Goal: Task Accomplishment & Management: Manage account settings

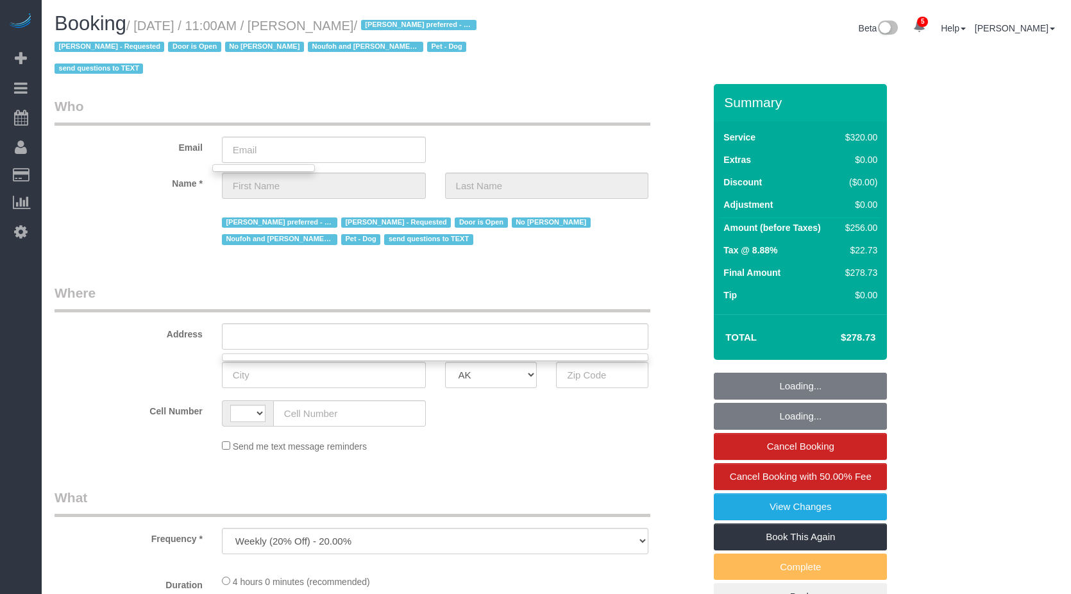
select select "string:US"
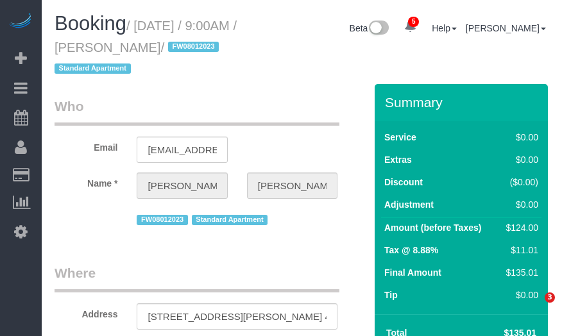
select select "NY"
select select "1"
select select "object:793"
select select "1"
select select "number:89"
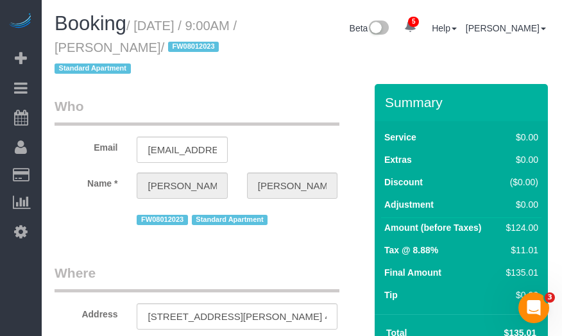
select select "number:90"
select select "number:15"
select select "number:5"
select select "spot1"
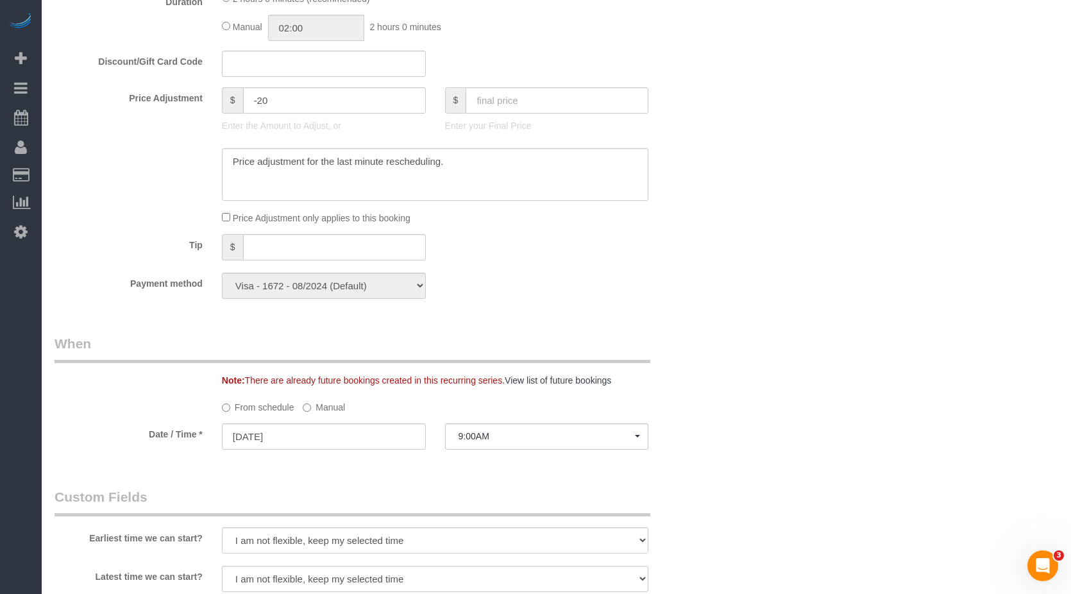
scroll to position [1475, 0]
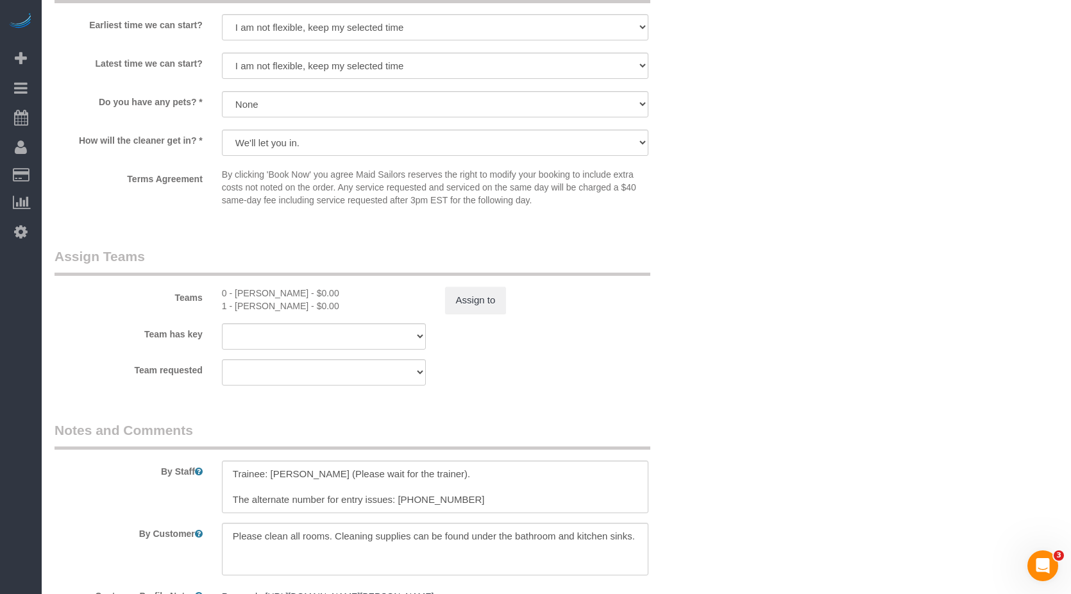
click at [245, 303] on div "1 - Marlenyn Robles - $0.00" at bounding box center [324, 305] width 204 height 13
copy div "Marlenyn"
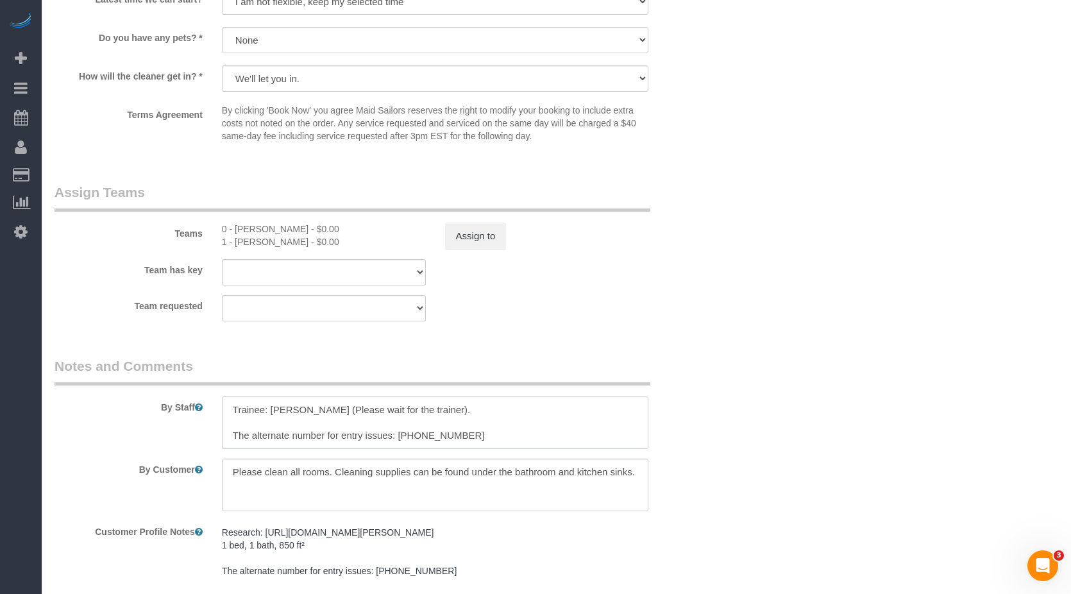
click at [503, 335] on textarea at bounding box center [435, 422] width 427 height 53
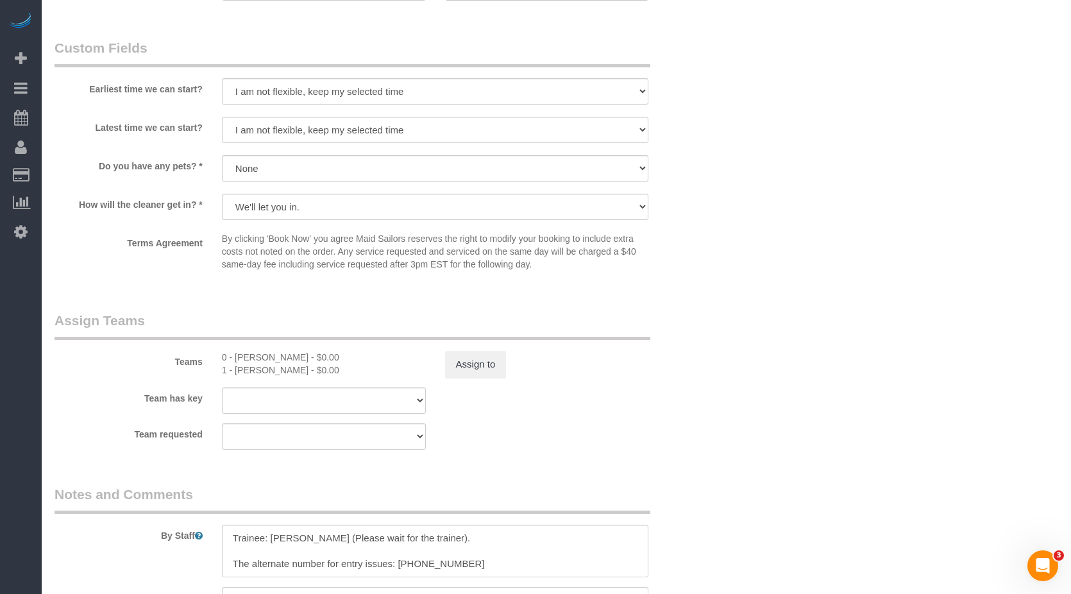
click at [255, 335] on div "0 - Mariama Diallo - $0.00" at bounding box center [324, 357] width 204 height 13
copy div "Mariama"
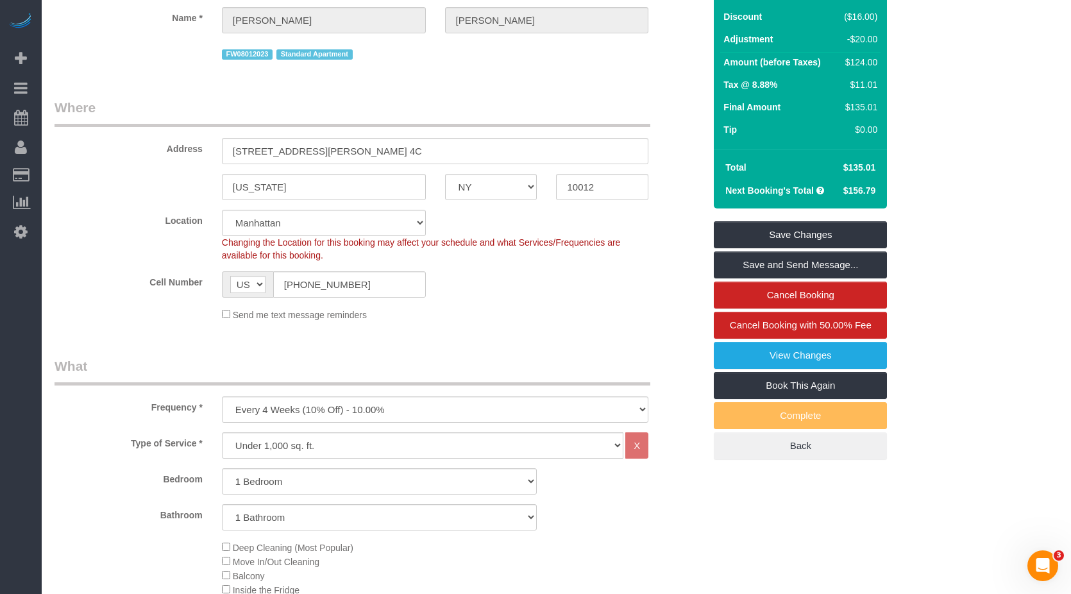
scroll to position [0, 0]
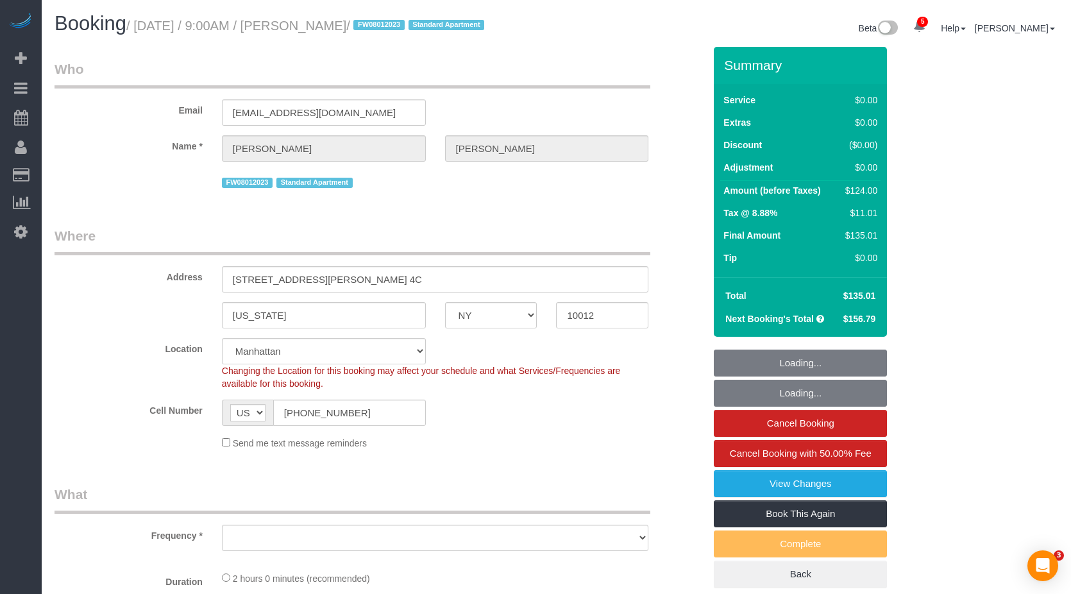
select select "NY"
select select "number:89"
select select "number:90"
select select "number:15"
select select "number:5"
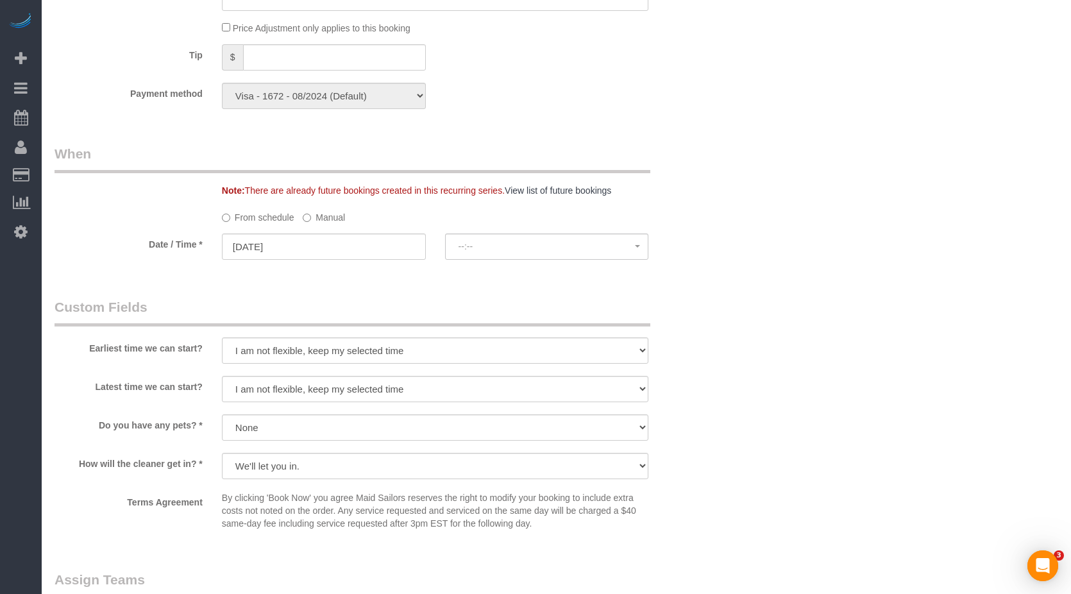
select select "object:1367"
select select "spot1"
select select "1"
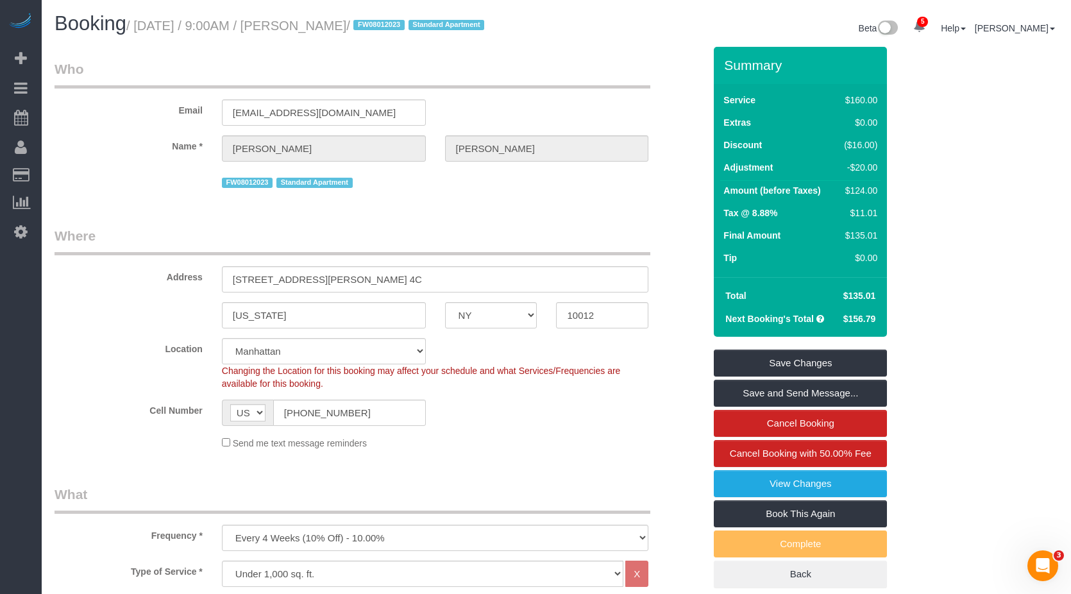
drag, startPoint x: 428, startPoint y: 24, endPoint x: 453, endPoint y: 24, distance: 25.0
click at [404, 24] on span "FW08012023" at bounding box center [378, 25] width 51 height 10
copy span "FW08012023"
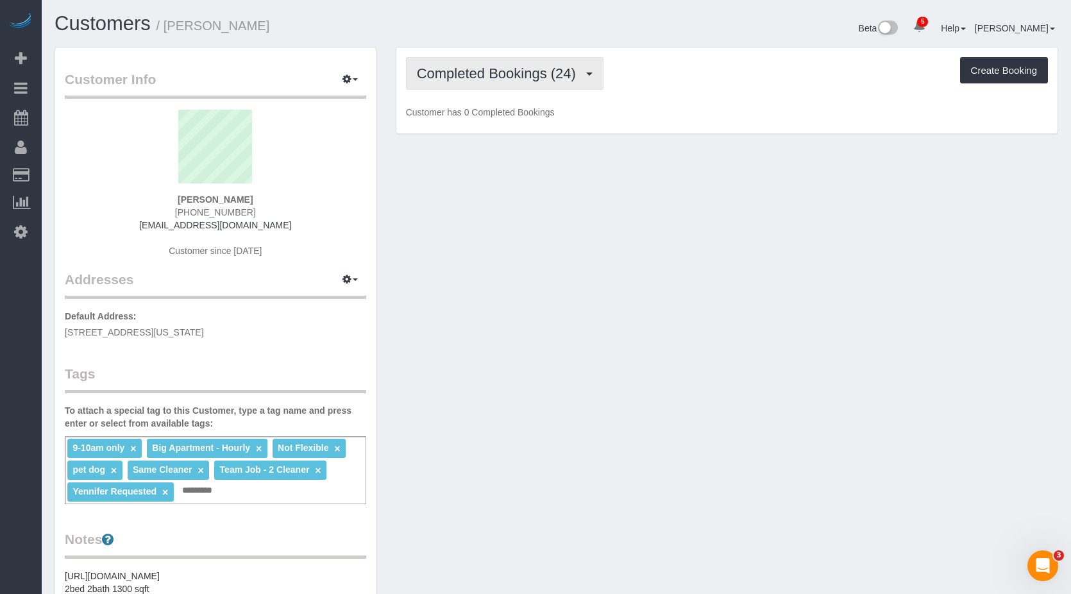
click at [470, 65] on button "Completed Bookings (24)" at bounding box center [504, 73] width 197 height 33
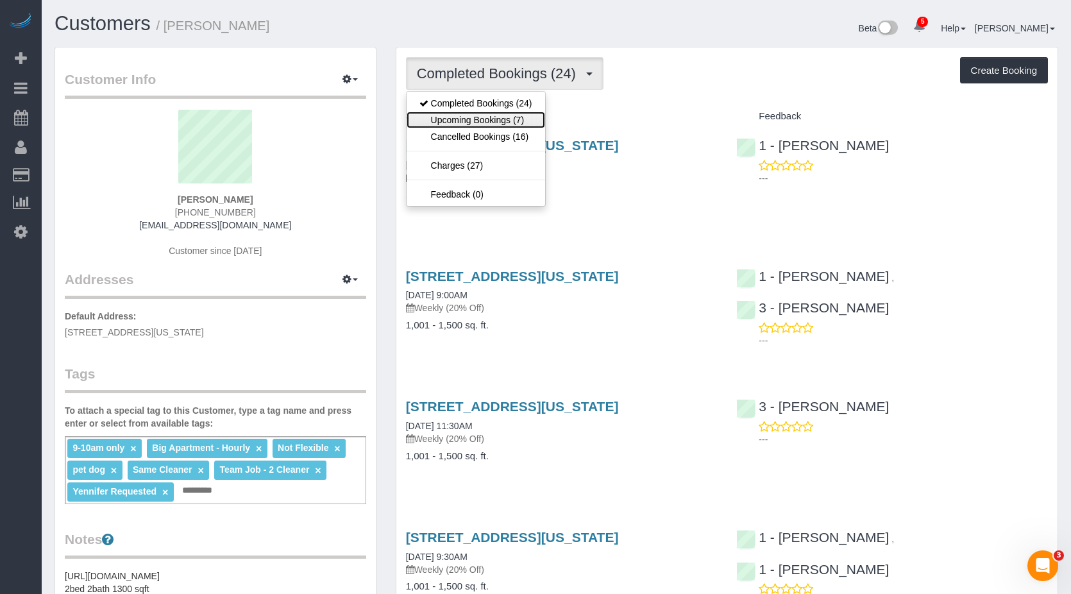
click at [487, 119] on link "Upcoming Bookings (7)" at bounding box center [475, 120] width 138 height 17
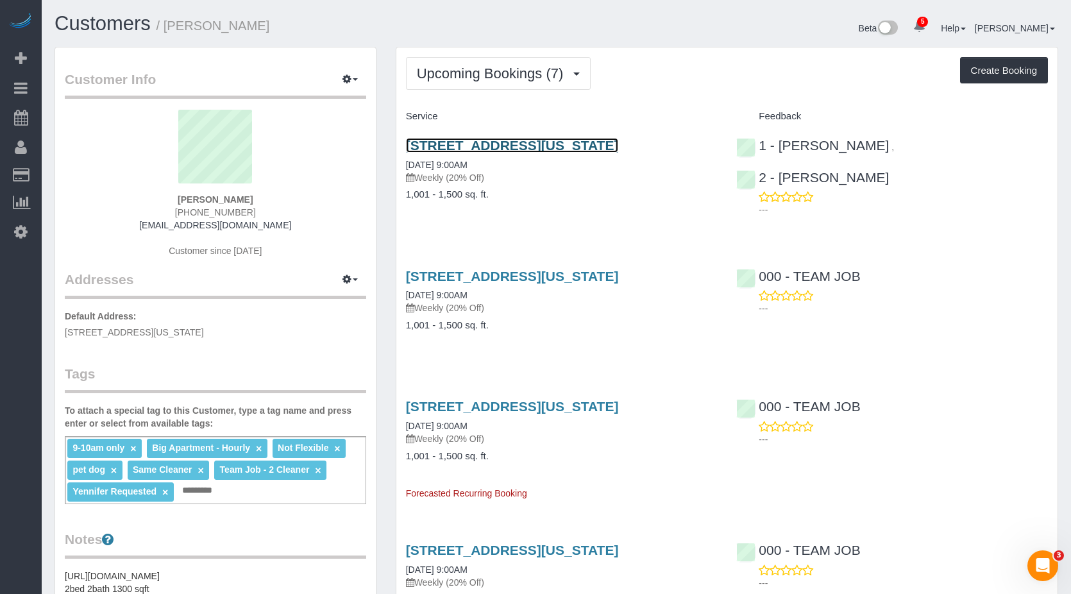
click at [561, 143] on link "15 West 96th Street #23, New York, NY 10025" at bounding box center [512, 145] width 213 height 15
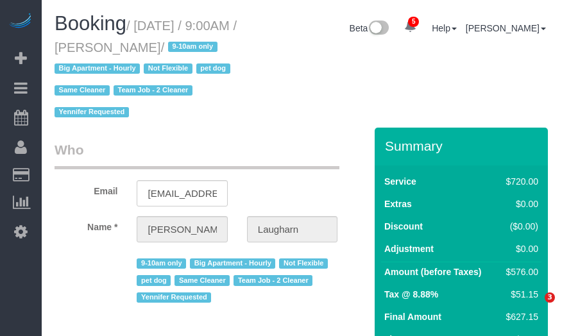
select select "NY"
select select "number:89"
select select "number:70"
select select "number:13"
select select "number:6"
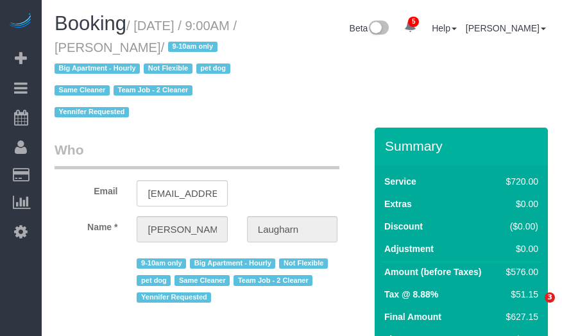
select select "2"
select select "270"
select select "object:1362"
select select "string:stripe-pm_1Qg79n4VGloSiKo7Xb5RYN0j"
select select "spot1"
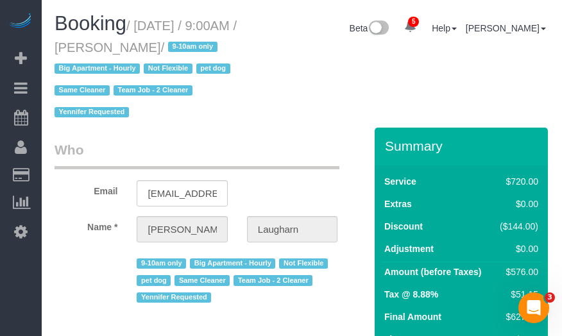
drag, startPoint x: 137, startPoint y: 24, endPoint x: 201, endPoint y: 46, distance: 67.1
click at [201, 46] on small "/ [DATE] / 9:00AM / [PERSON_NAME] / 9-10am only Big Apartment - Hourly Not Flex…" at bounding box center [145, 69] width 182 height 101
copy small "[DATE] / 9:00AM / [PERSON_NAME]"
click at [355, 102] on div "Booking / [DATE] / 9:00AM / [PERSON_NAME] / 9-10am only Big Apartment - Hourly …" at bounding box center [302, 70] width 514 height 115
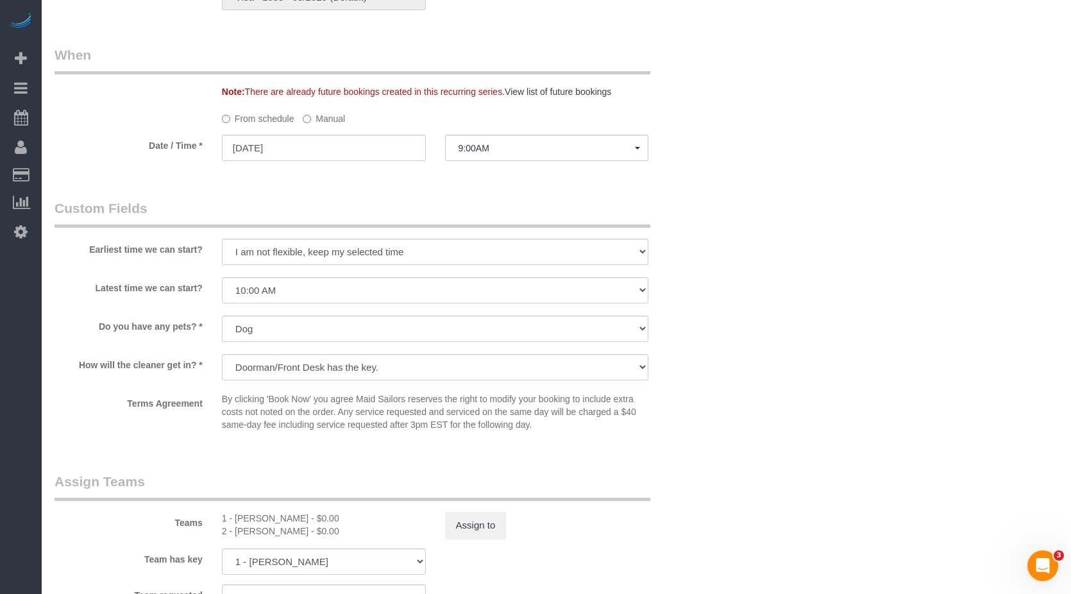
scroll to position [1218, 0]
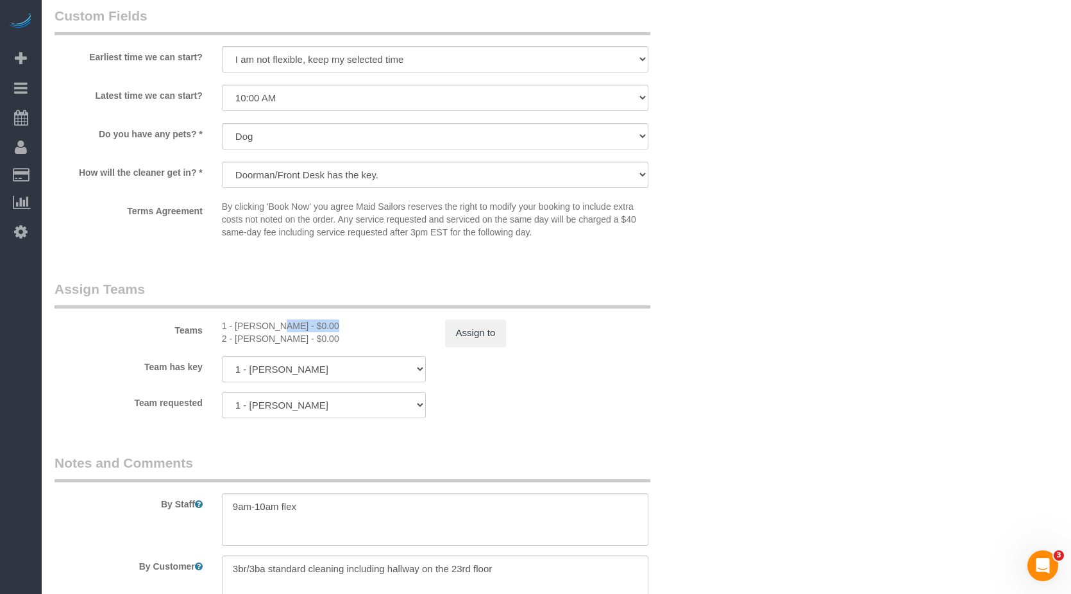
drag, startPoint x: 240, startPoint y: 326, endPoint x: 287, endPoint y: 329, distance: 46.9
click at [287, 329] on div "1 - [PERSON_NAME] - $0.00" at bounding box center [324, 325] width 204 height 13
copy div "Yeisan Yepez"
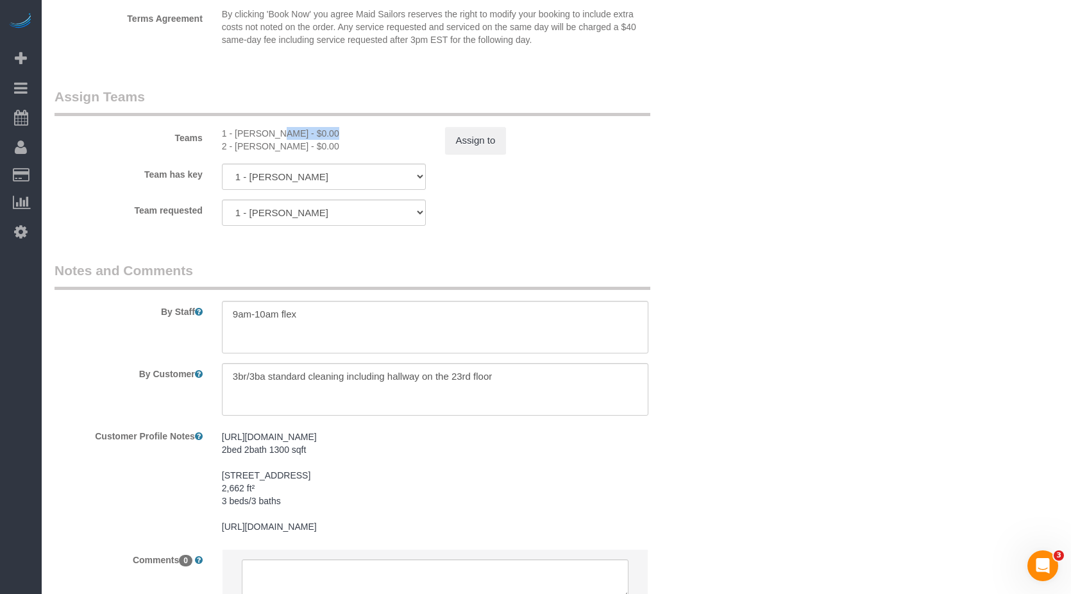
scroll to position [1475, 0]
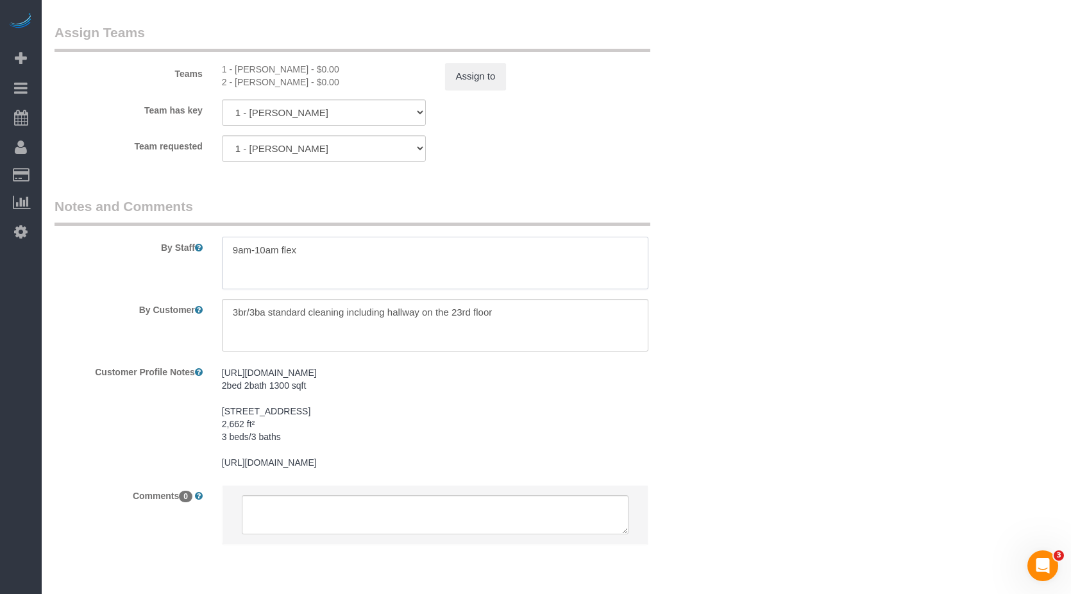
click at [311, 260] on textarea at bounding box center [435, 263] width 427 height 53
paste textarea "Moving forward the guest bathroom goes not need to be cleaned I've put a note o…"
click at [495, 265] on textarea at bounding box center [435, 263] width 427 height 53
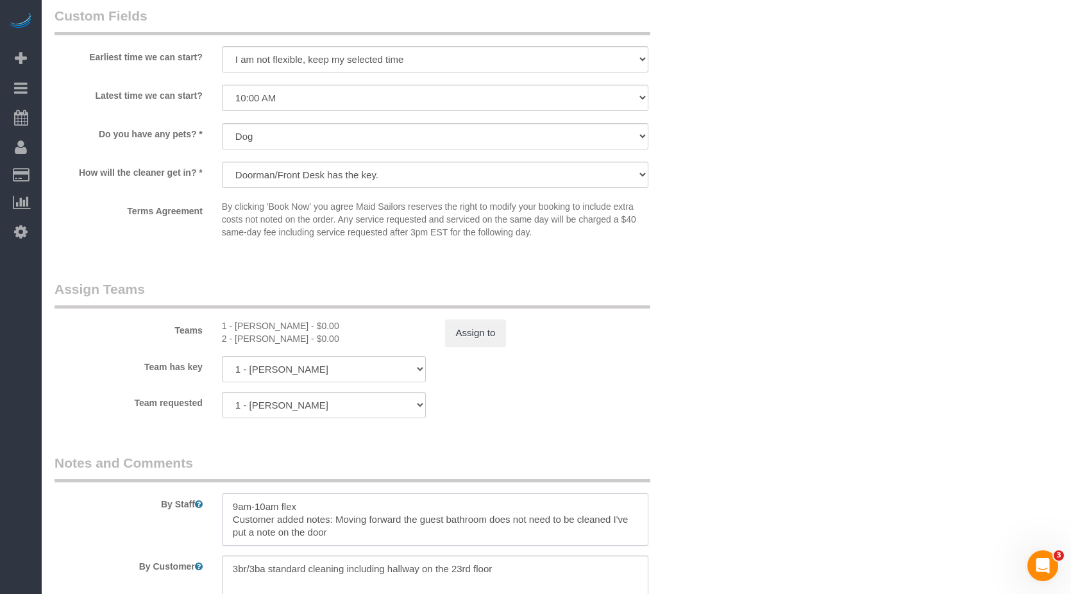
scroll to position [1346, 0]
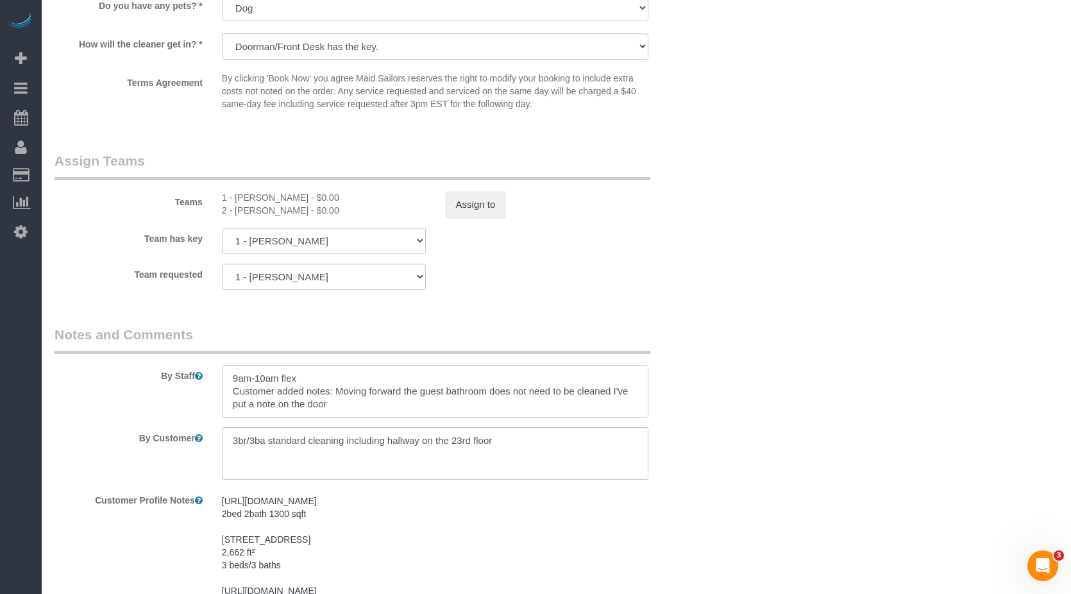
click at [336, 335] on textarea at bounding box center [435, 391] width 427 height 53
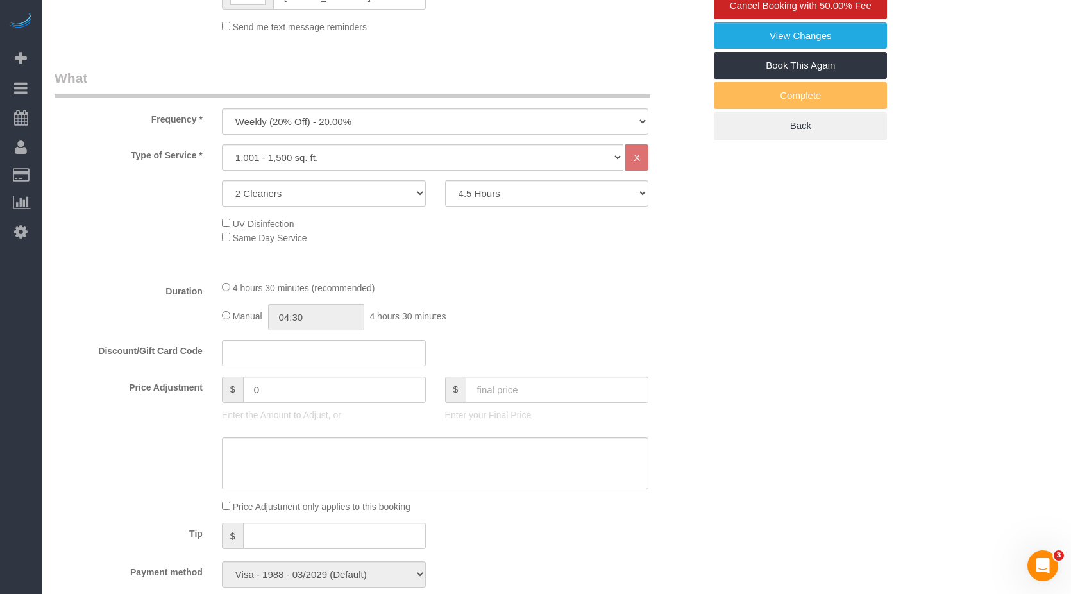
scroll to position [128, 0]
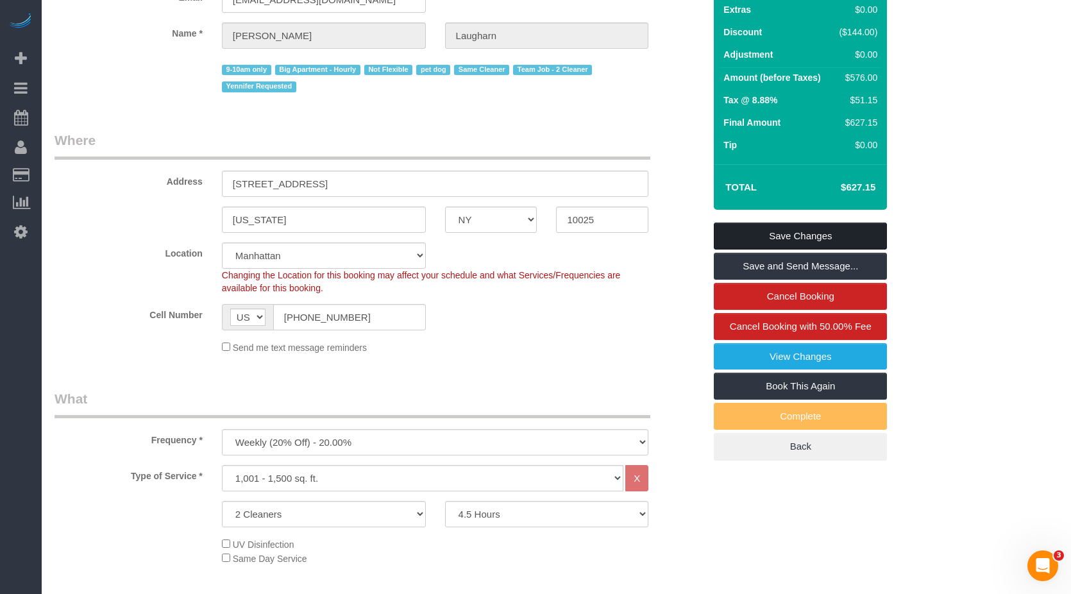
type textarea "9am-10am flex Customer added notes: Moving forward the guest bathroom does not …"
click at [561, 236] on link "Save Changes" at bounding box center [800, 235] width 173 height 27
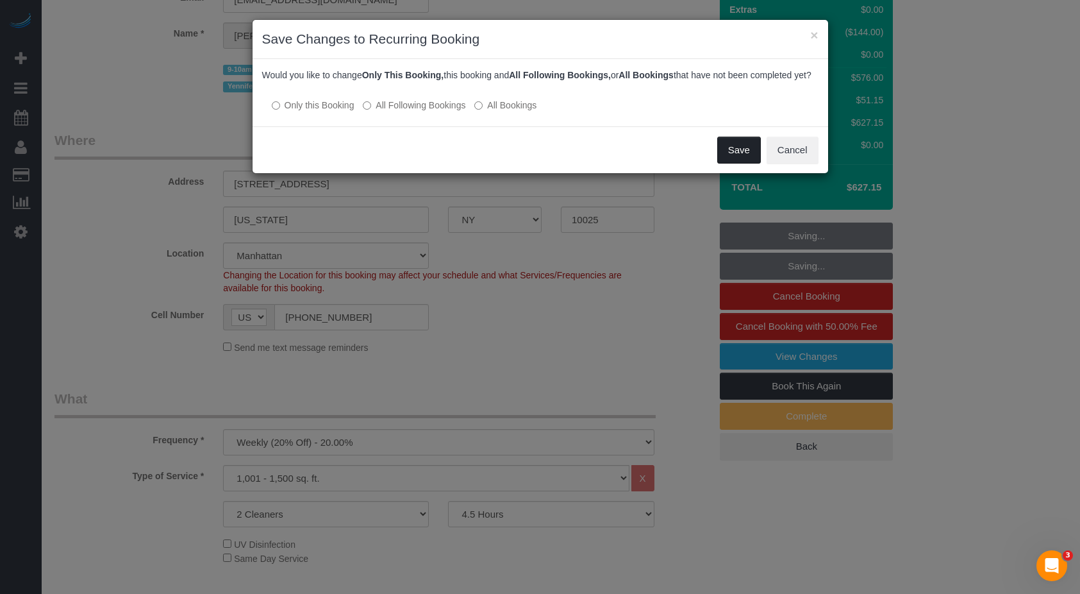
click at [561, 160] on button "Save" at bounding box center [739, 150] width 44 height 27
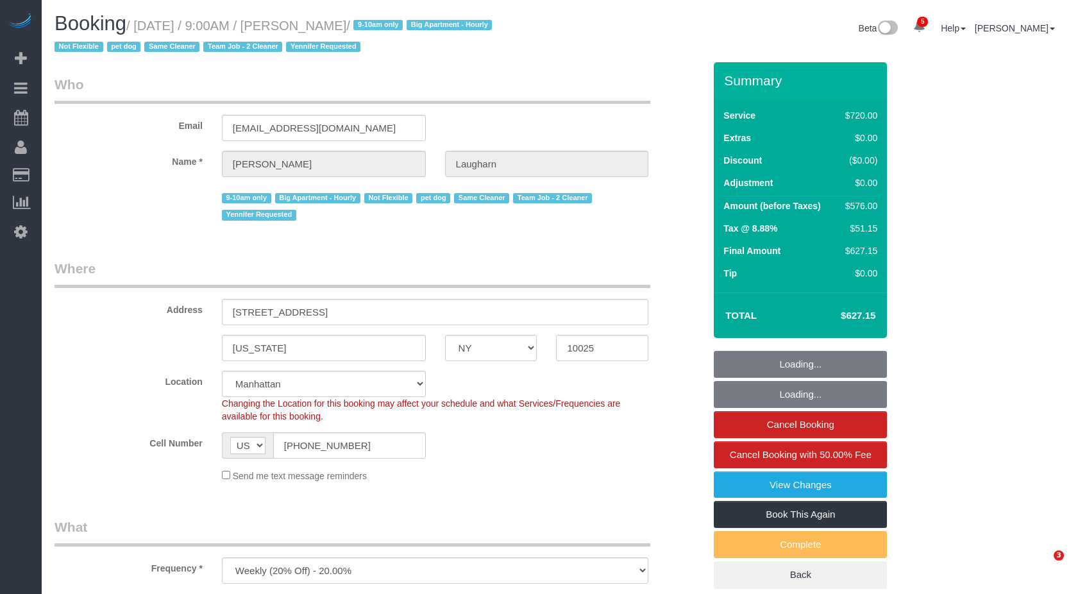
select select "NY"
select select "number:89"
select select "number:70"
select select "number:13"
select select "number:6"
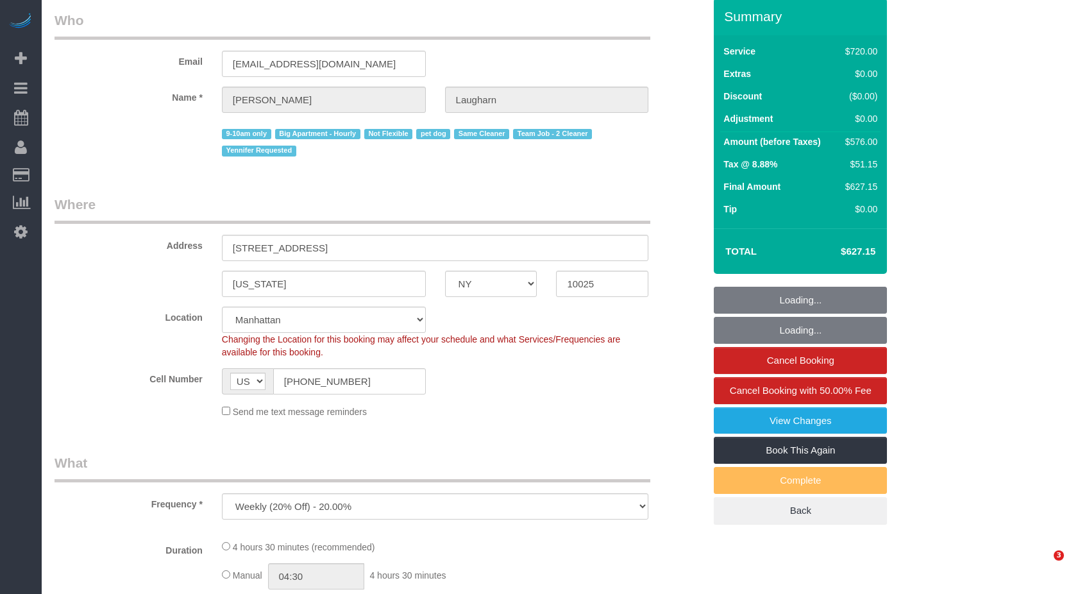
select select "object:933"
select select "string:stripe-pm_1Qg79n4VGloSiKo7Xb5RYN0j"
select select "2"
select select "270"
select select "spot1"
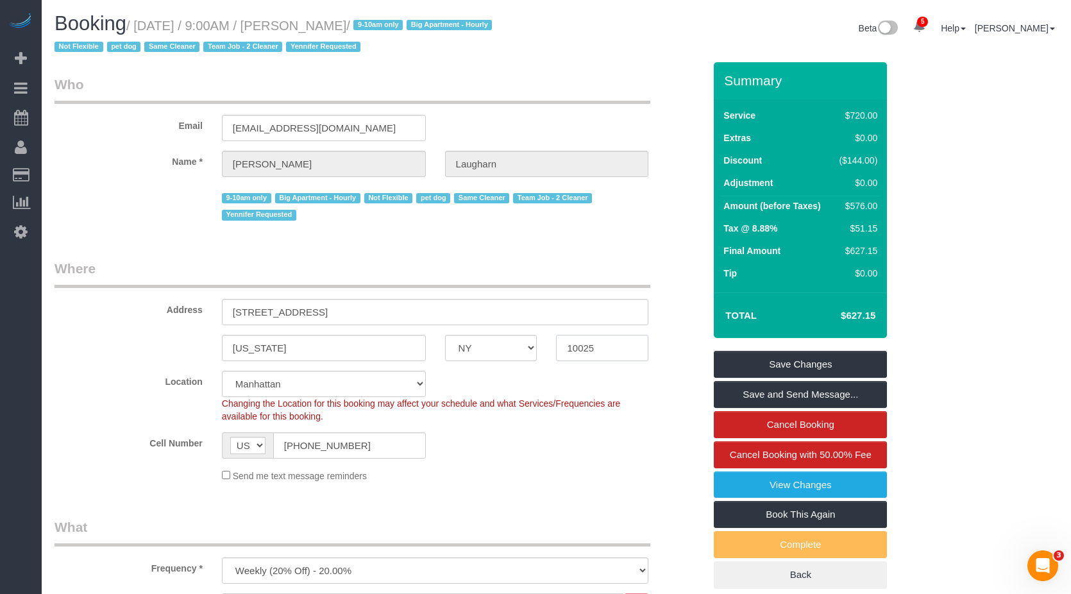
click at [582, 342] on input "10025" at bounding box center [602, 348] width 92 height 26
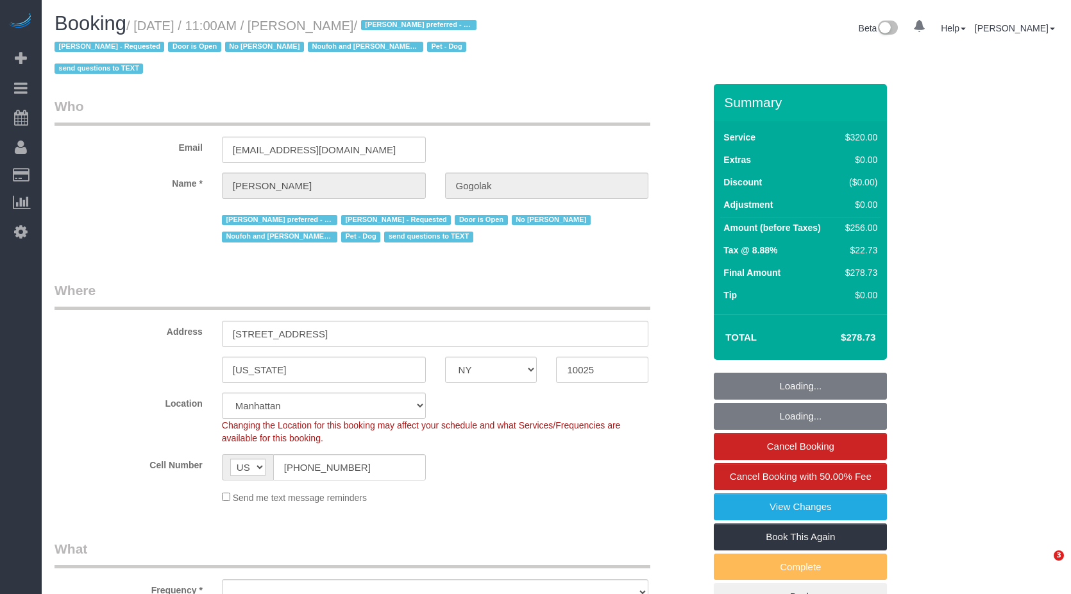
select select "NY"
select select "number:58"
select select "number:76"
select select "number:13"
select select "number:5"
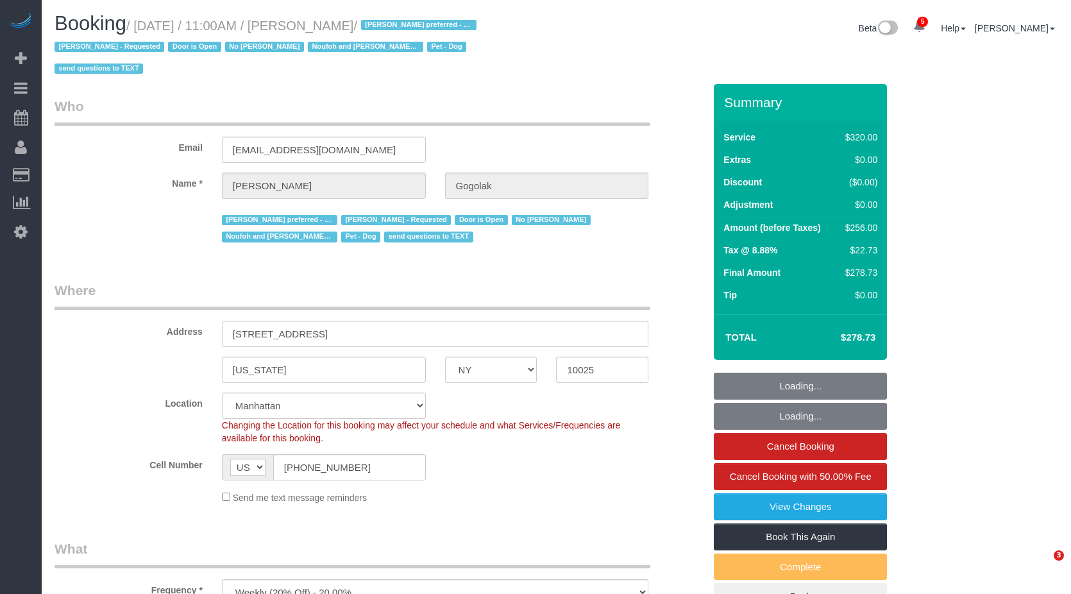
select select "object:845"
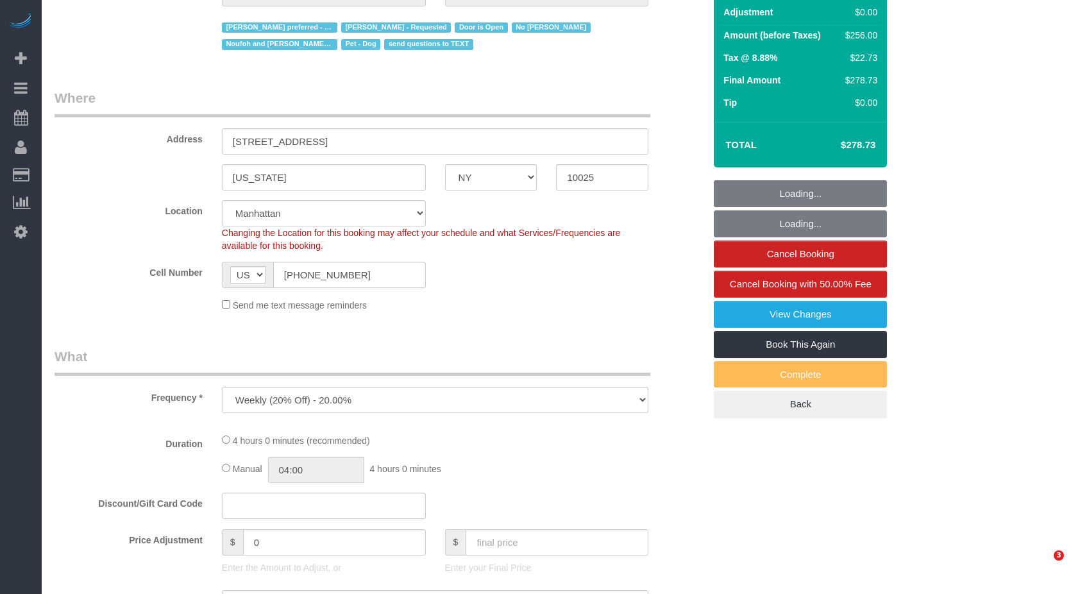
select select "240"
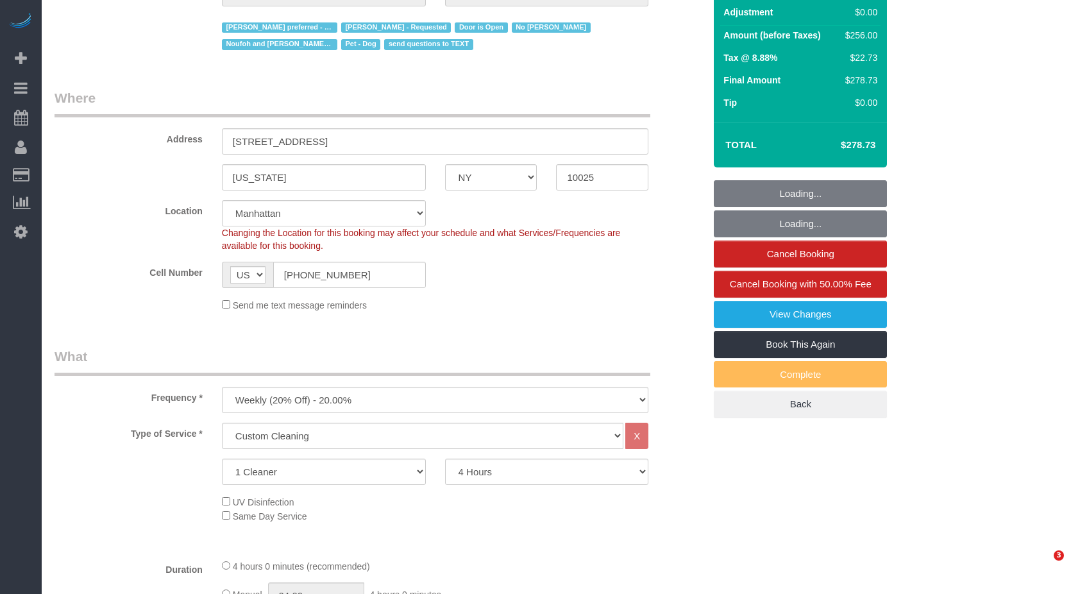
select select "object:1404"
select select "string:stripe-pm_1RfNyY4VGloSiKo7jWnzrFGY"
select select "spot1"
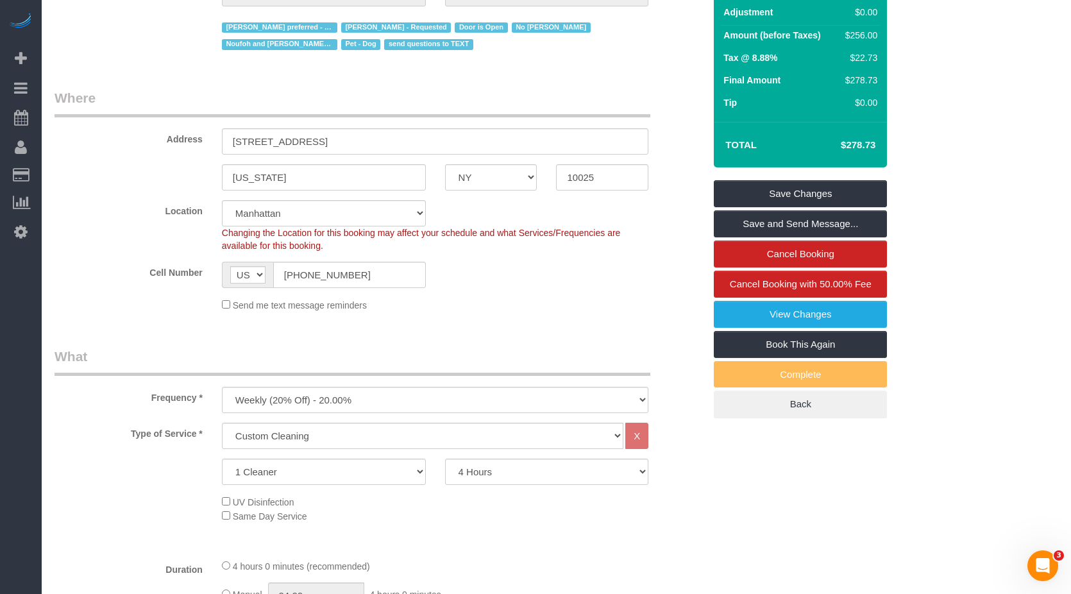
scroll to position [256, 0]
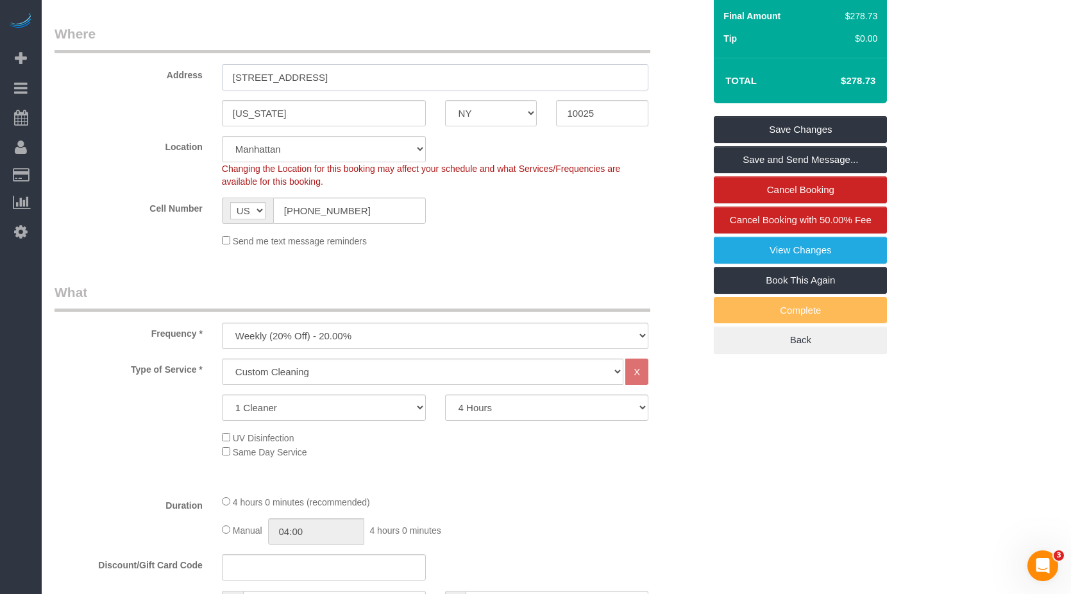
drag, startPoint x: 389, startPoint y: 79, endPoint x: 255, endPoint y: 119, distance: 139.1
click at [221, 78] on div "336 Central Park West, Apt 5E" at bounding box center [435, 77] width 446 height 26
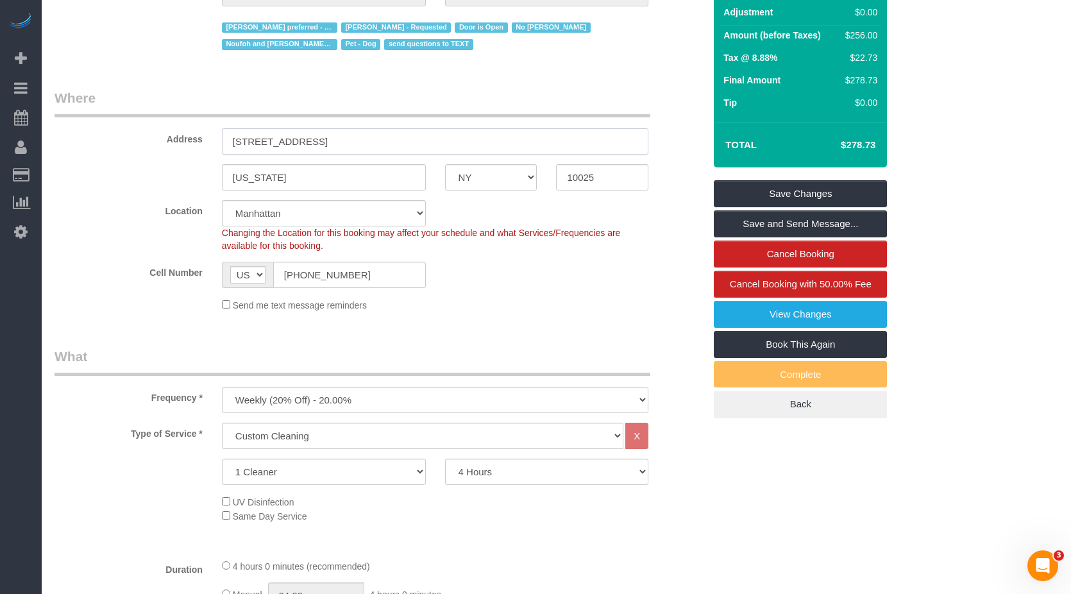
scroll to position [0, 0]
